Goal: Task Accomplishment & Management: Use online tool/utility

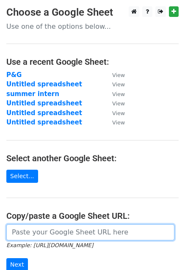
click at [61, 238] on input "url" at bounding box center [90, 232] width 168 height 16
paste input "[URL][DOMAIN_NAME]"
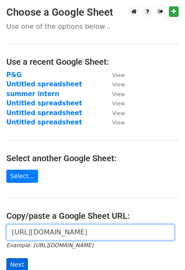
type input "[URL][DOMAIN_NAME]"
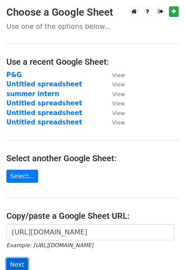
scroll to position [0, 0]
click at [17, 264] on input "Next" at bounding box center [17, 264] width 22 height 13
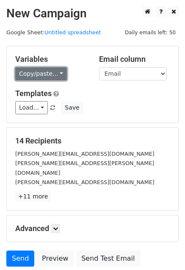
click at [54, 76] on link "Copy/paste..." at bounding box center [41, 73] width 52 height 13
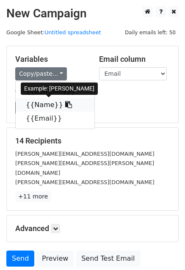
click at [65, 101] on icon at bounding box center [68, 104] width 7 height 7
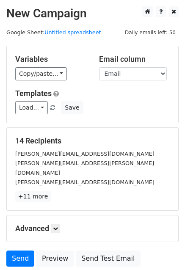
click at [62, 71] on div "Copy/paste... {{Company}} {{Name}} {{Email}}" at bounding box center [50, 73] width 71 height 13
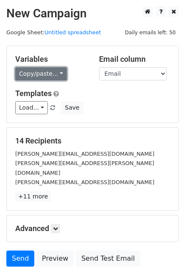
click at [46, 72] on link "Copy/paste..." at bounding box center [41, 73] width 52 height 13
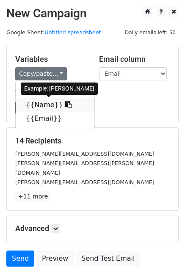
click at [65, 104] on icon at bounding box center [68, 104] width 7 height 7
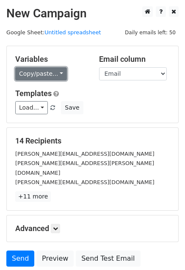
click at [47, 73] on link "Copy/paste..." at bounding box center [41, 73] width 52 height 13
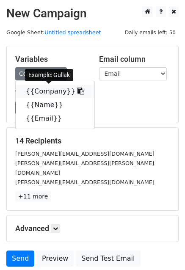
click at [77, 88] on icon at bounding box center [80, 91] width 7 height 7
